Goal: Find contact information: Find contact information

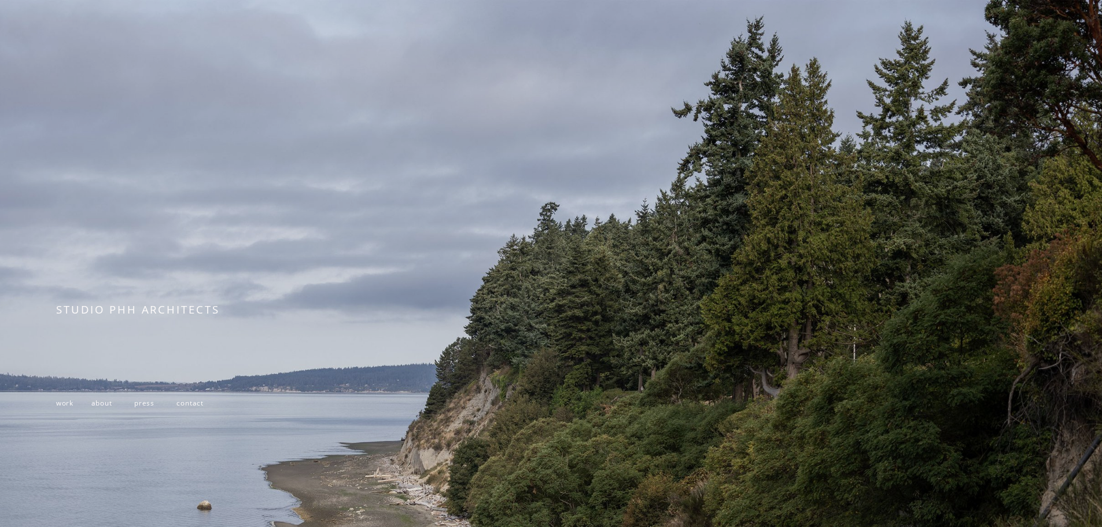
click at [61, 403] on span "work" at bounding box center [64, 402] width 17 height 9
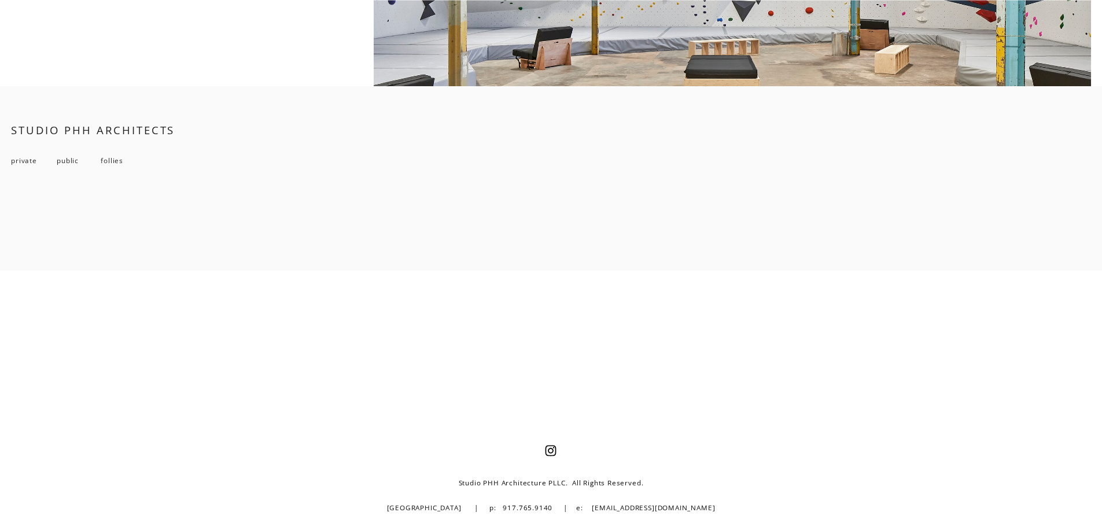
scroll to position [9974, 0]
click at [103, 165] on span "follies" at bounding box center [112, 160] width 23 height 9
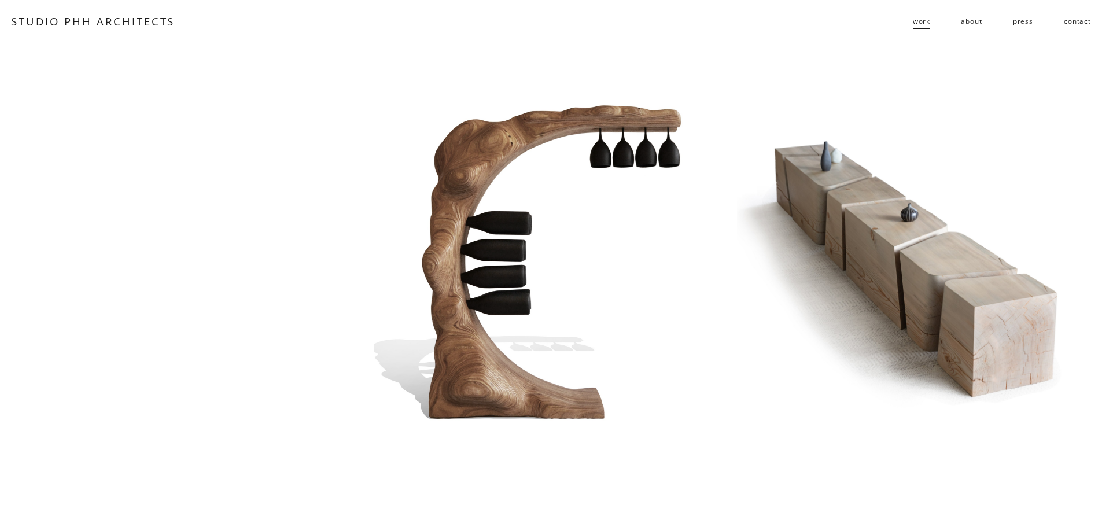
click at [0, 0] on span "public" at bounding box center [0, 0] width 0 height 0
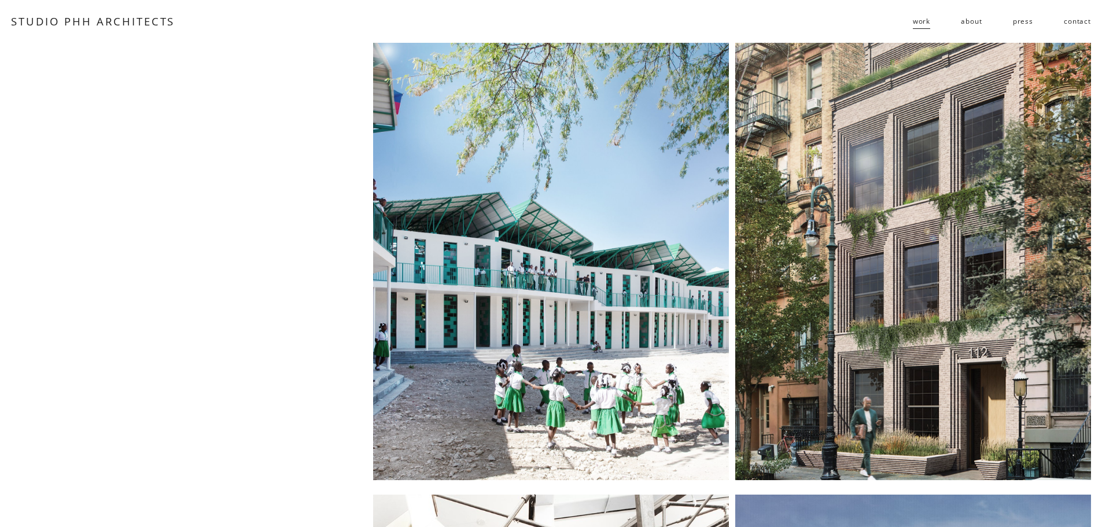
click at [978, 23] on link "about" at bounding box center [971, 21] width 21 height 19
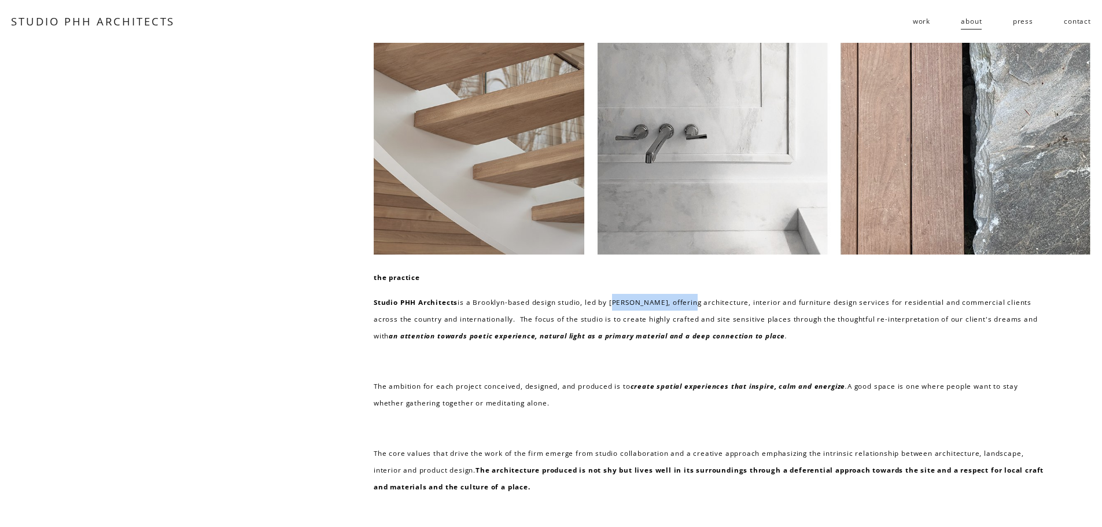
drag, startPoint x: 691, startPoint y: 304, endPoint x: 610, endPoint y: 304, distance: 81.0
click at [610, 304] on p "Studio PHH Architects is a Brooklyn-based design studio, led by [PERSON_NAME], …" at bounding box center [710, 319] width 672 height 51
copy p "[PERSON_NAME]"
click at [606, 375] on div "the practice Studio PHH Architects is a Brooklyn-based design studio, led by [P…" at bounding box center [710, 416] width 672 height 294
click at [502, 364] on p at bounding box center [710, 361] width 672 height 17
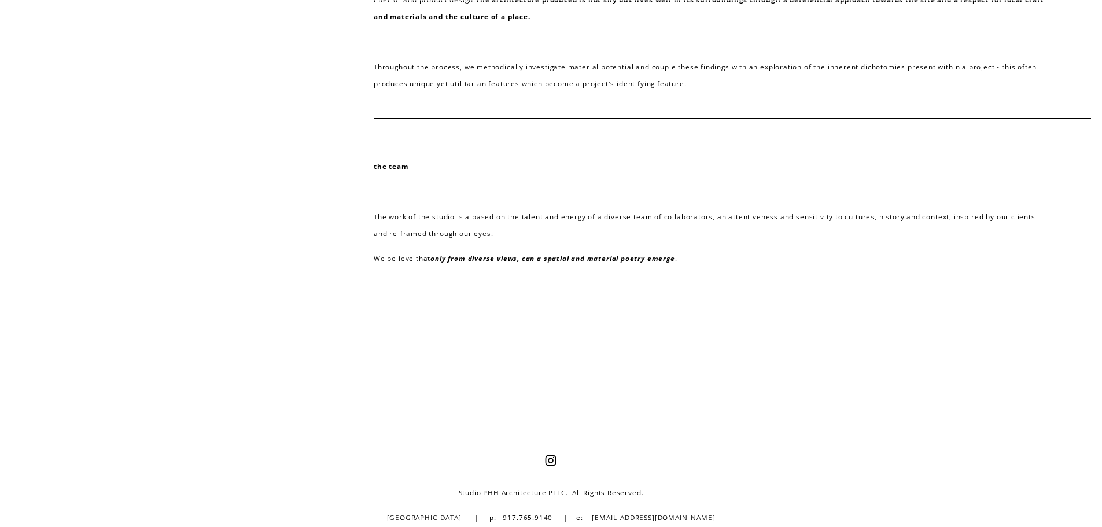
scroll to position [483, 0]
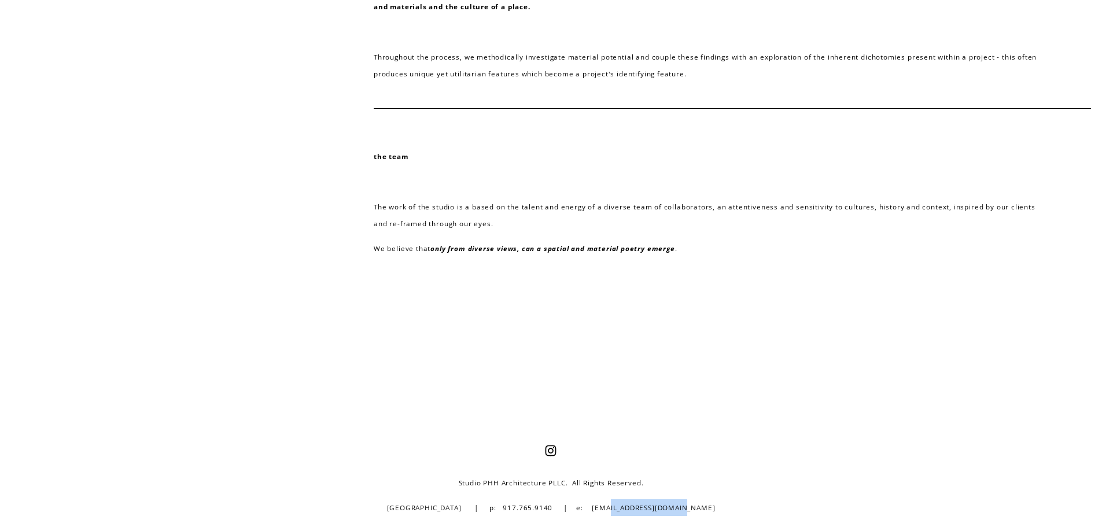
drag, startPoint x: 691, startPoint y: 510, endPoint x: 618, endPoint y: 509, distance: 73.5
click at [618, 509] on p "[GEOGRAPHIC_DATA] | p: 917.765.9140 | e: [EMAIL_ADDRESS][DOMAIN_NAME]" at bounding box center [550, 507] width 627 height 17
copy p "[EMAIL_ADDRESS][DOMAIN_NAME]"
click at [458, 282] on div at bounding box center [551, 358] width 1102 height 174
